Goal: Find specific page/section: Find specific page/section

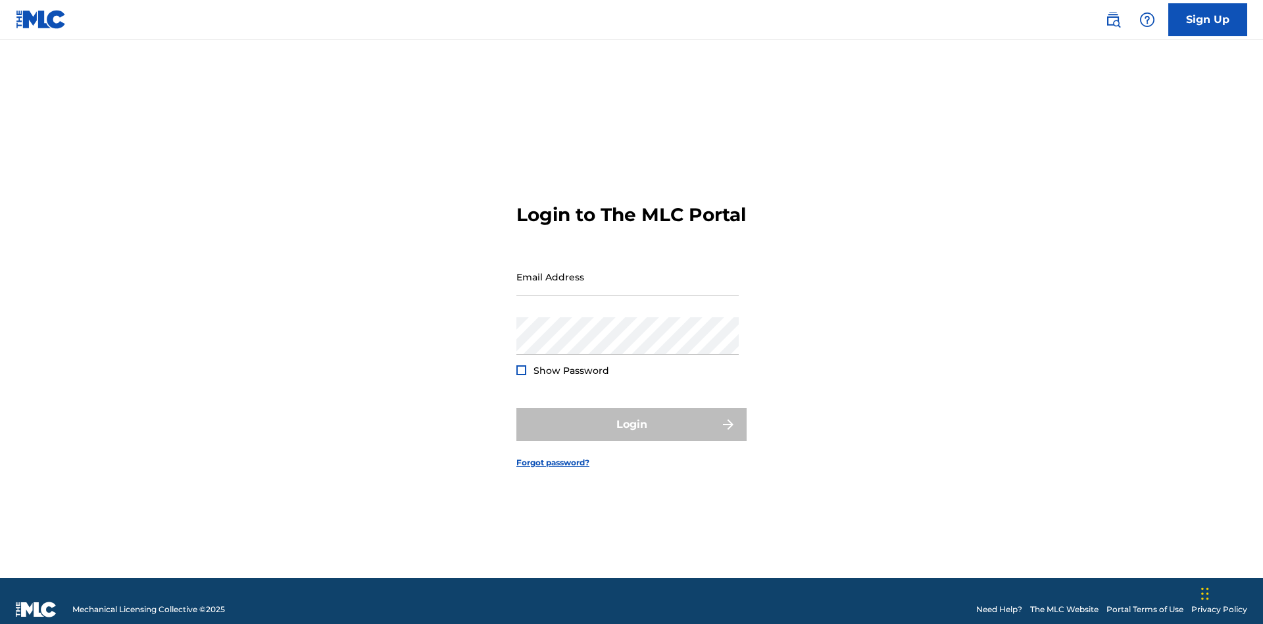
scroll to position [17, 0]
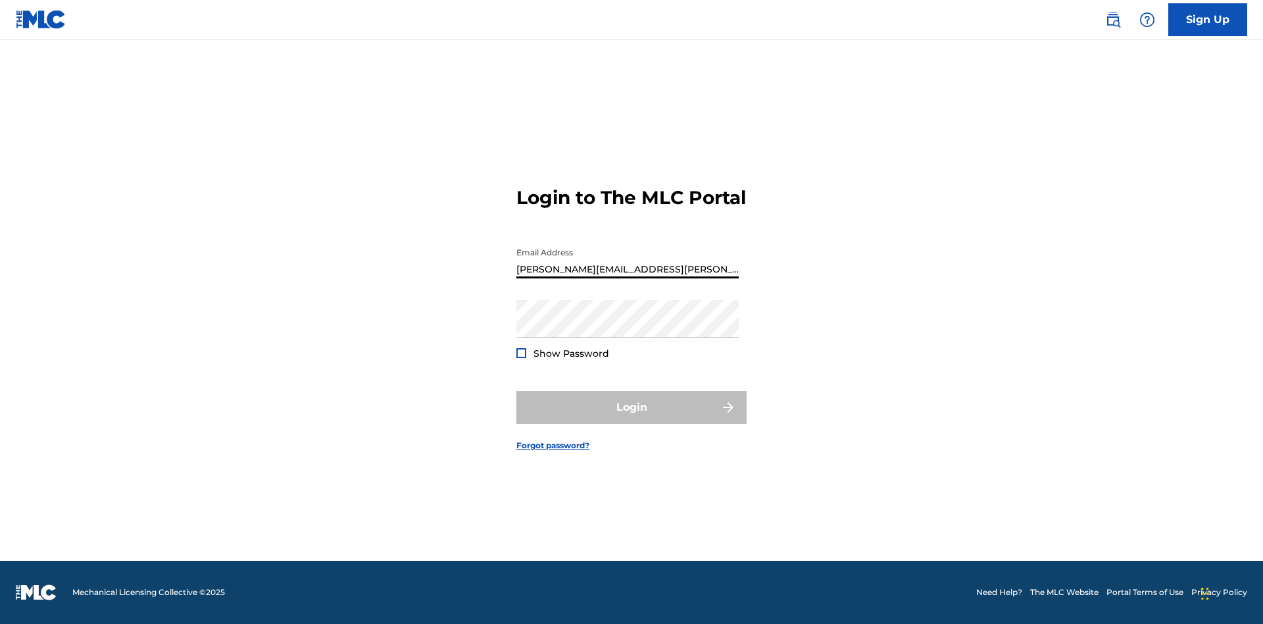
type input "Krystal.Ribble@themlc.com"
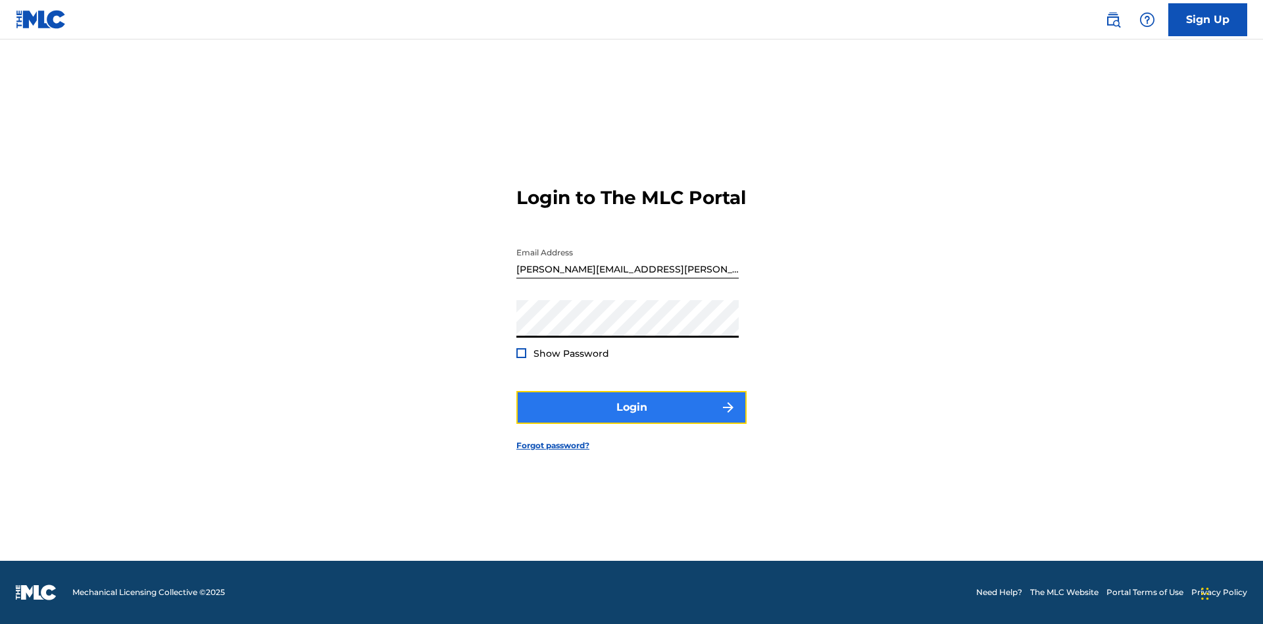
click at [632, 419] on button "Login" at bounding box center [632, 407] width 230 height 33
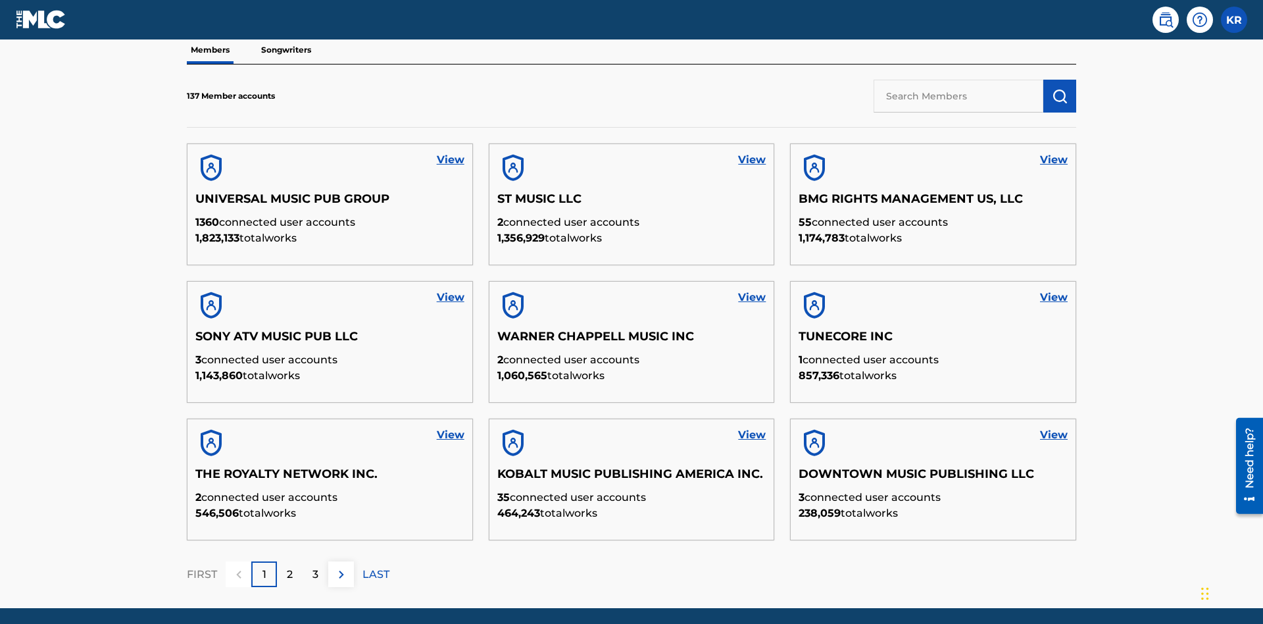
click at [959, 95] on input "text" at bounding box center [959, 96] width 170 height 33
type input "King McTesterson"
click at [1060, 88] on img "submit" at bounding box center [1060, 96] width 16 height 16
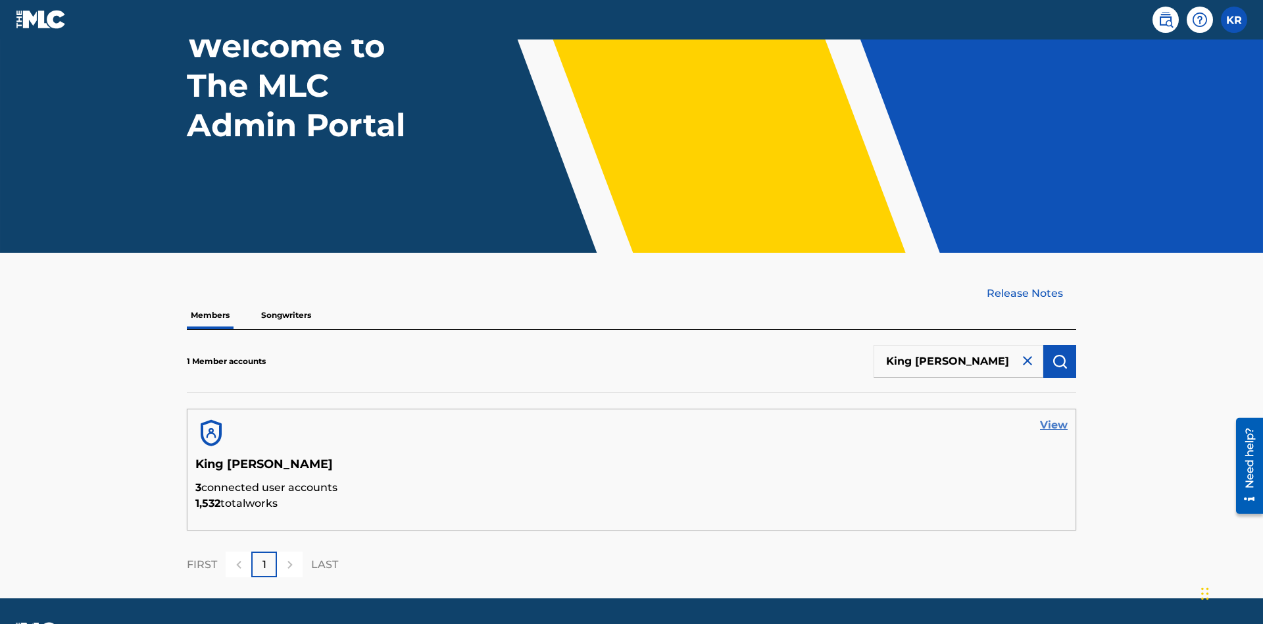
click at [1054, 417] on link "View" at bounding box center [1054, 425] width 28 height 16
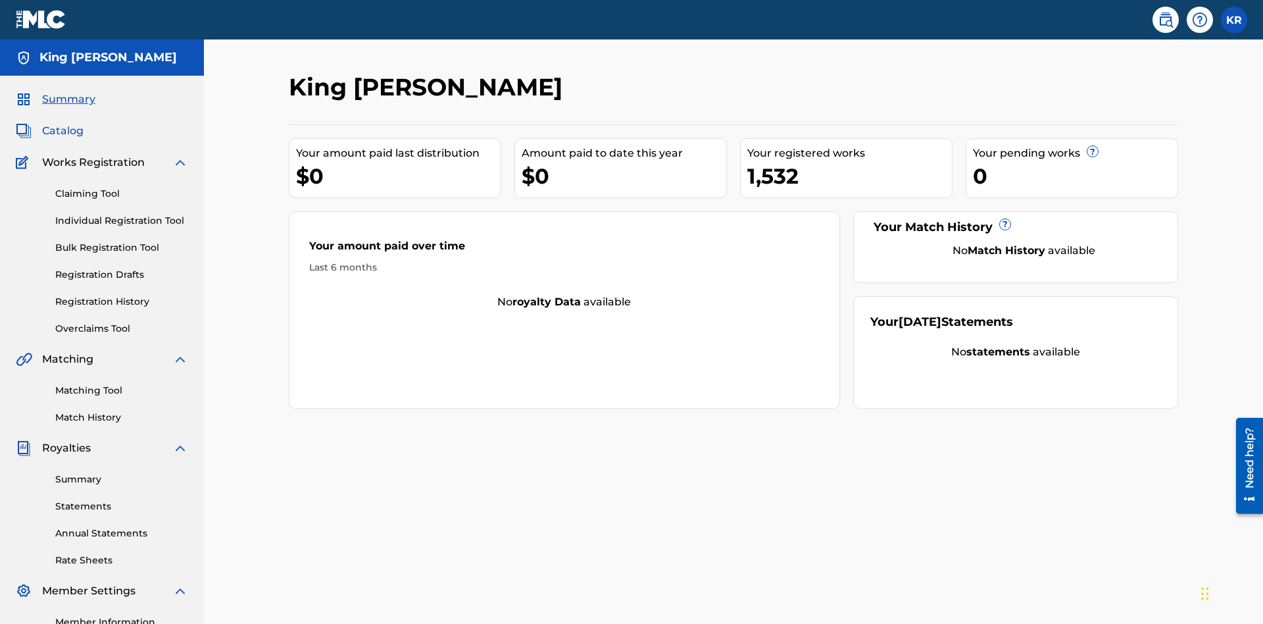
click at [63, 123] on span "Catalog" at bounding box center [62, 131] width 41 height 16
